Goal: Transaction & Acquisition: Purchase product/service

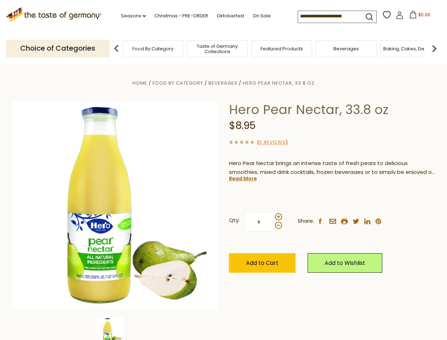
click at [223, 170] on div "Home Food By Category [GEOGRAPHIC_DATA] Hero Pear Nectar, 33.8 oz Hero Pear Nec…" at bounding box center [223, 215] width 435 height 273
click at [131, 16] on link "Seasons dropdown_arrow" at bounding box center [133, 16] width 25 height 8
click at [418, 17] on span "$0.00" at bounding box center [424, 15] width 12 height 6
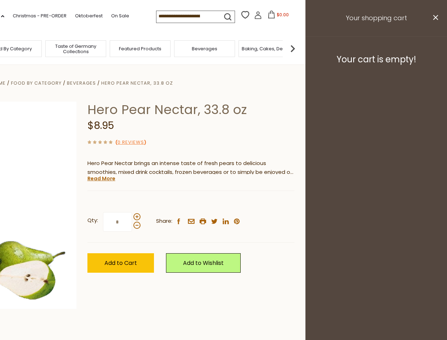
click at [60, 48] on div "All Seasons Recipes Game Day [DATE] [DATE] [DATE][PERSON_NAME] [DATE] Springfes…" at bounding box center [19, 166] width 80 height 300
click at [300, 48] on img at bounding box center [293, 48] width 14 height 14
click at [223, 202] on div "Qty: * Share: facebook email printer twitter linkedin pinterest" at bounding box center [190, 221] width 207 height 41
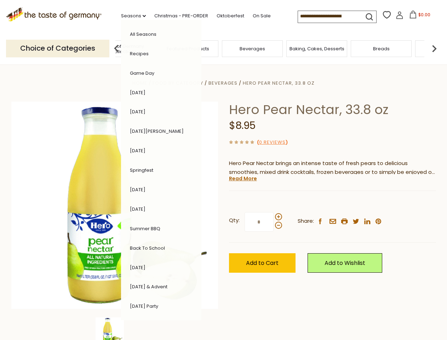
click at [115, 328] on div "Home Food By Category [GEOGRAPHIC_DATA] Hero Pear Nectar, 33.8 oz Hero Pear Nec…" at bounding box center [223, 215] width 435 height 273
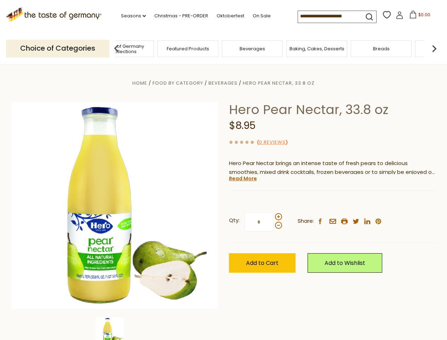
click at [115, 328] on img at bounding box center [110, 331] width 28 height 28
click at [242, 178] on link "Read More" at bounding box center [243, 178] width 28 height 7
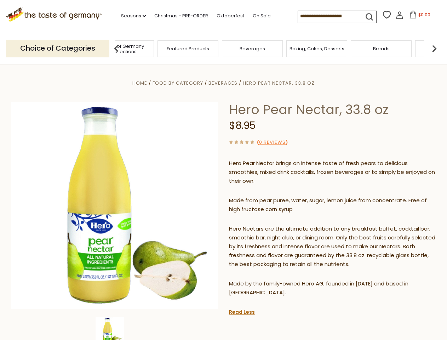
click at [278, 224] on p "Hero Nectars are the ultimate addition to any breakfast buffet, cocktail bar, s…" at bounding box center [332, 246] width 207 height 44
